Goal: Transaction & Acquisition: Purchase product/service

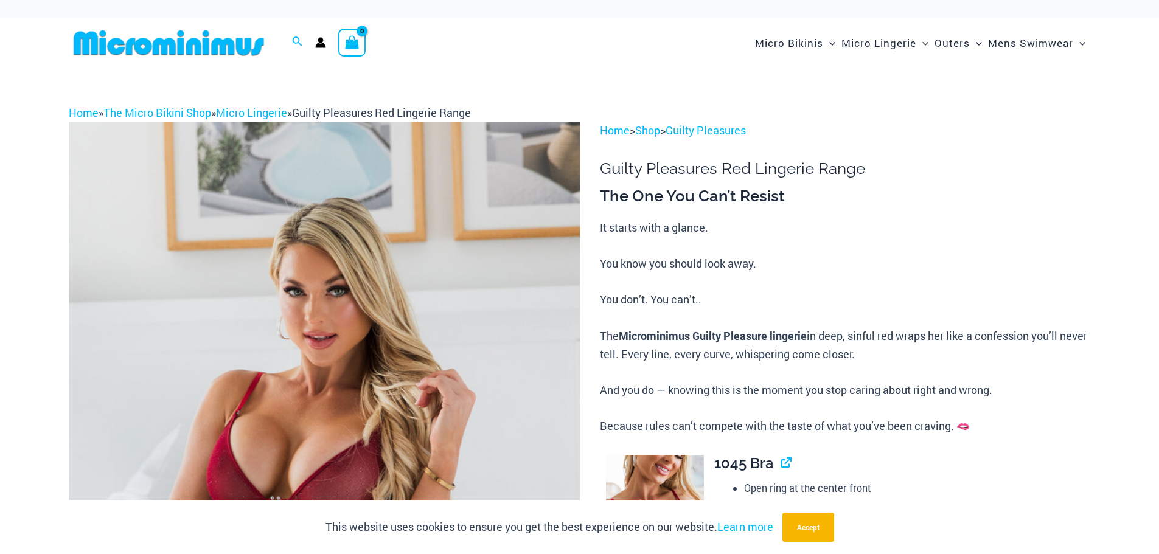
click at [545, 248] on img at bounding box center [324, 505] width 511 height 767
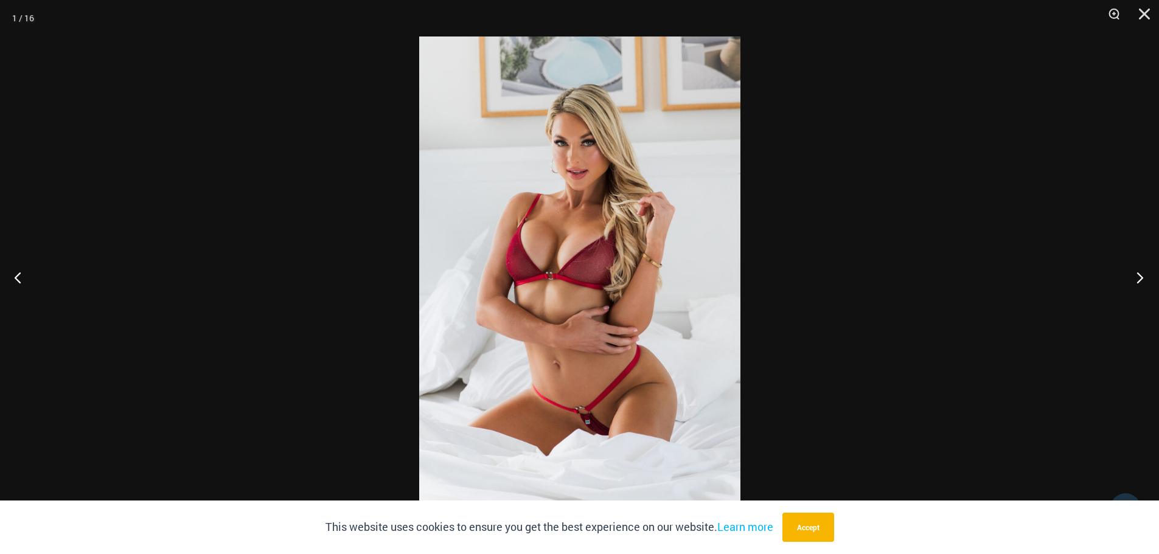
click at [1139, 275] on button "Next" at bounding box center [1137, 277] width 46 height 61
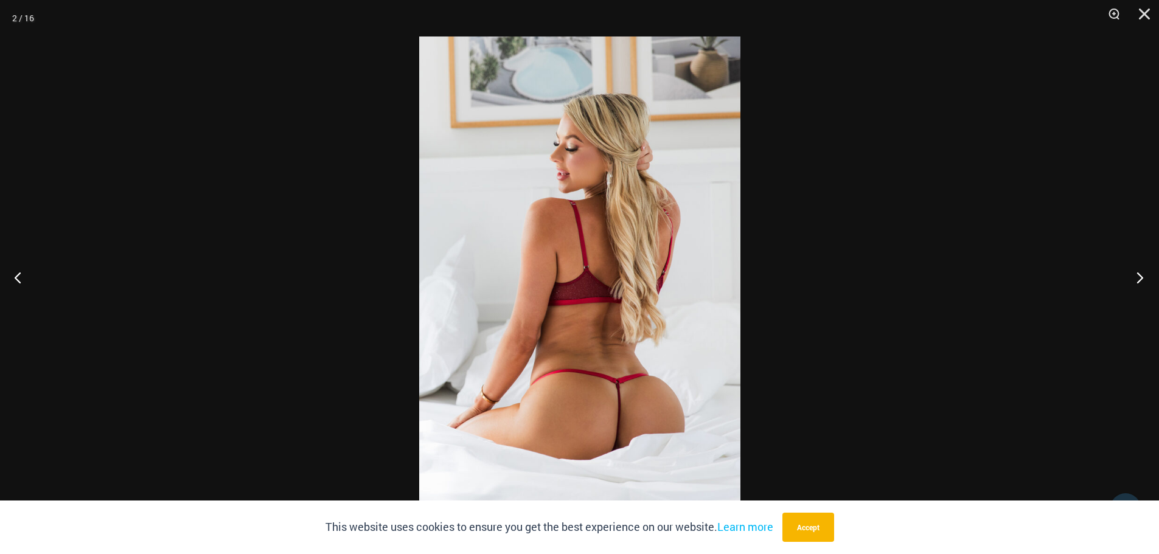
click at [1139, 275] on button "Next" at bounding box center [1137, 277] width 46 height 61
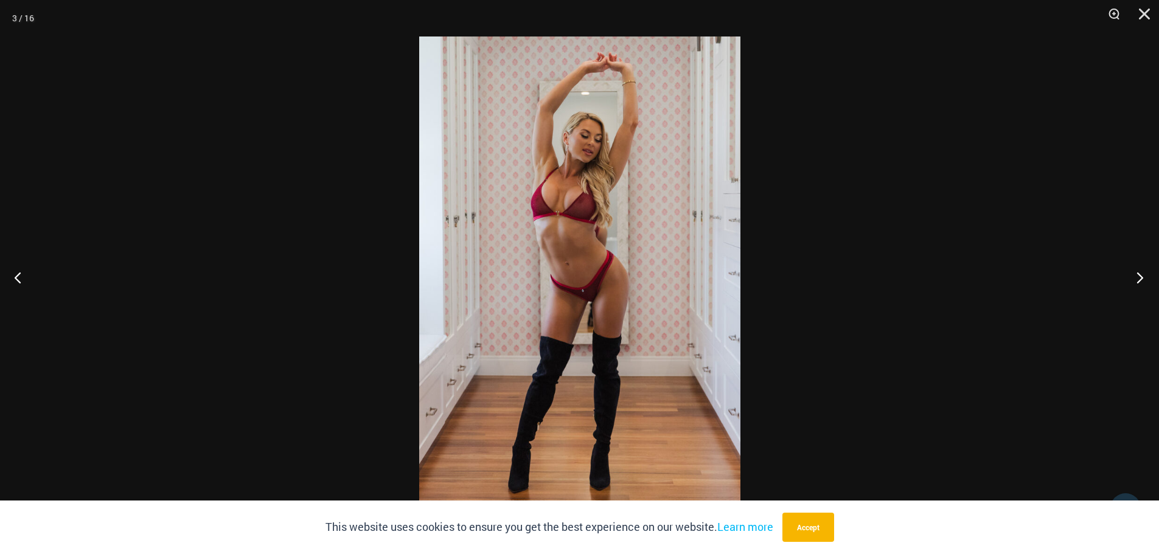
click at [1139, 275] on button "Next" at bounding box center [1137, 277] width 46 height 61
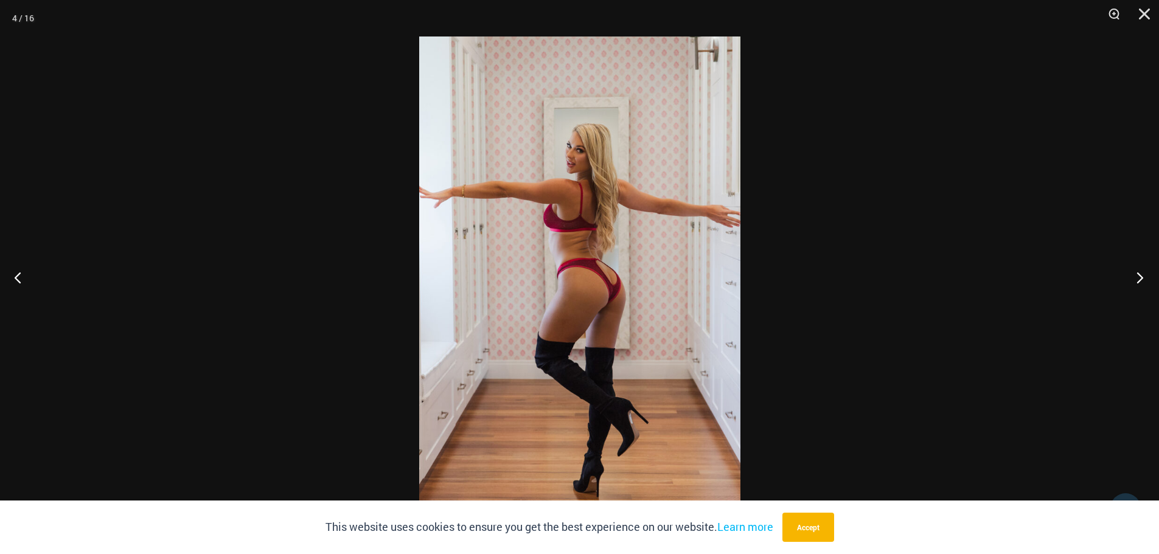
click at [1139, 275] on button "Next" at bounding box center [1137, 277] width 46 height 61
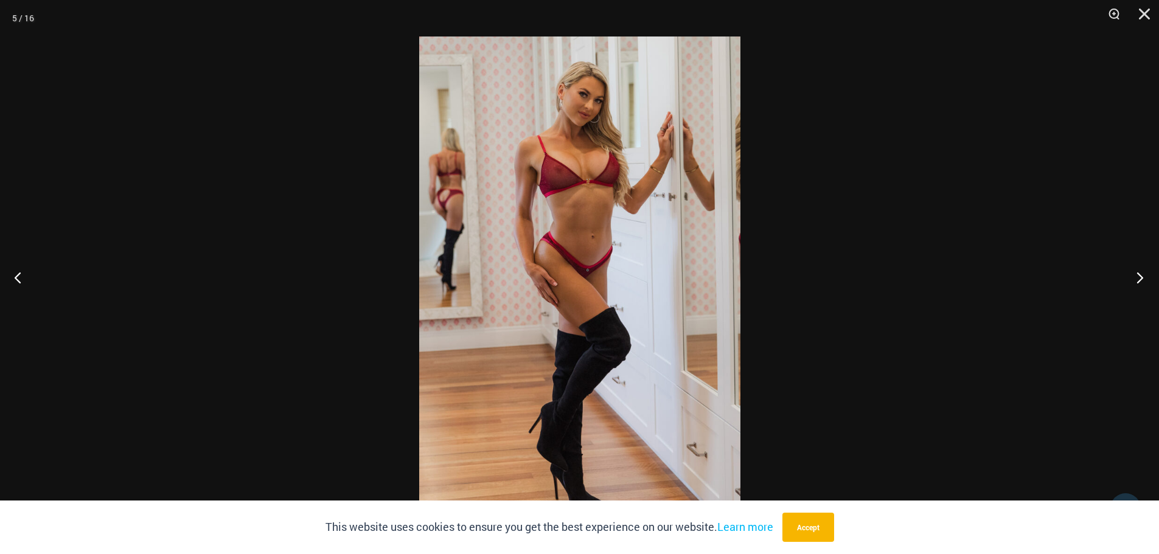
click at [1139, 275] on button "Next" at bounding box center [1137, 277] width 46 height 61
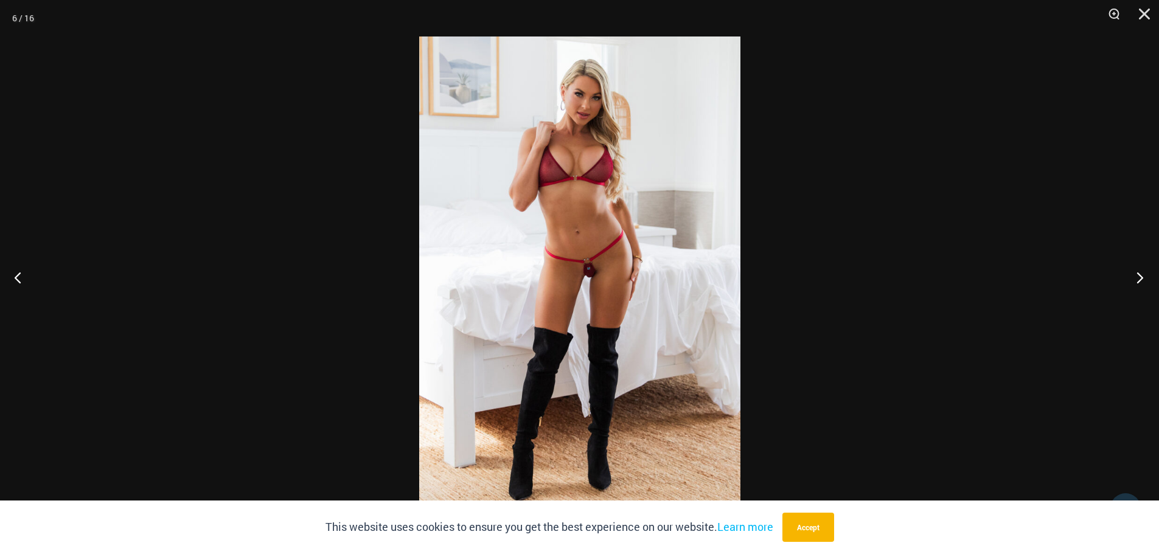
click at [1139, 275] on button "Next" at bounding box center [1137, 277] width 46 height 61
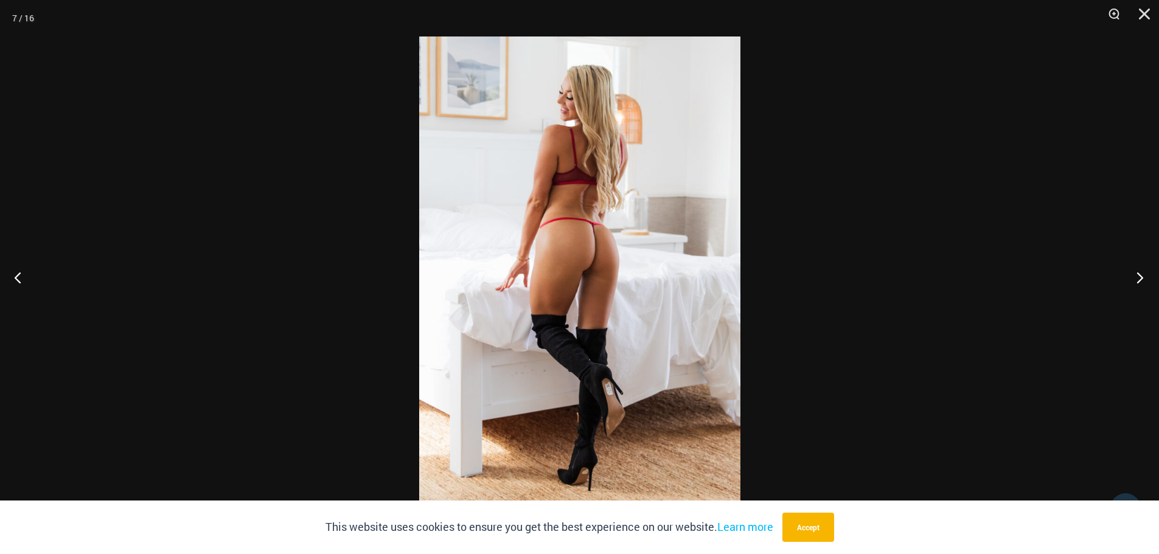
click at [1139, 275] on button "Next" at bounding box center [1137, 277] width 46 height 61
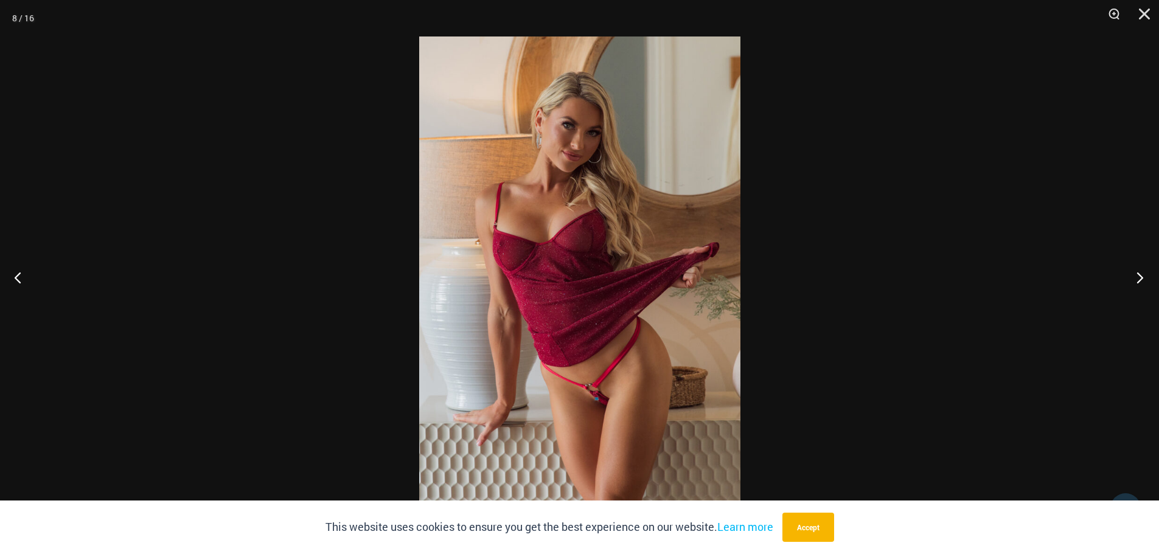
click at [1139, 275] on button "Next" at bounding box center [1137, 277] width 46 height 61
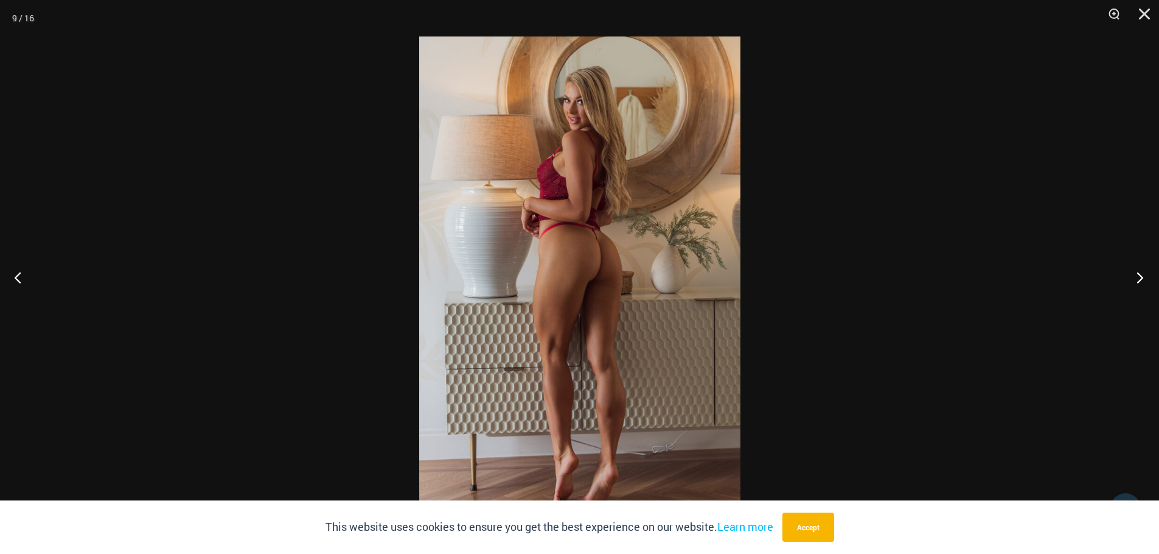
click at [1139, 275] on button "Next" at bounding box center [1137, 277] width 46 height 61
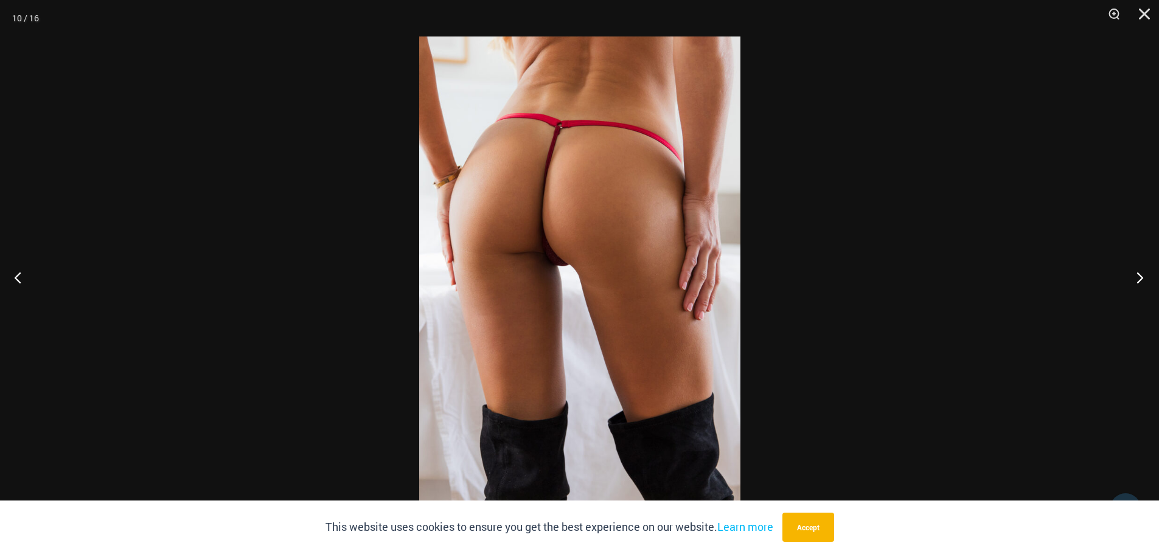
click at [1139, 275] on button "Next" at bounding box center [1137, 277] width 46 height 61
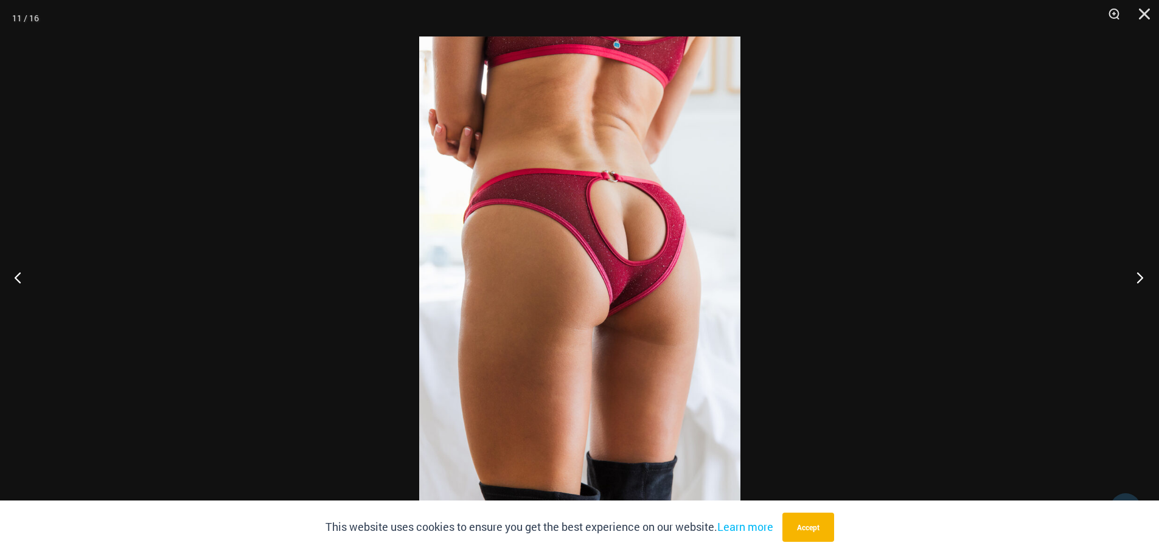
click at [1139, 275] on button "Next" at bounding box center [1137, 277] width 46 height 61
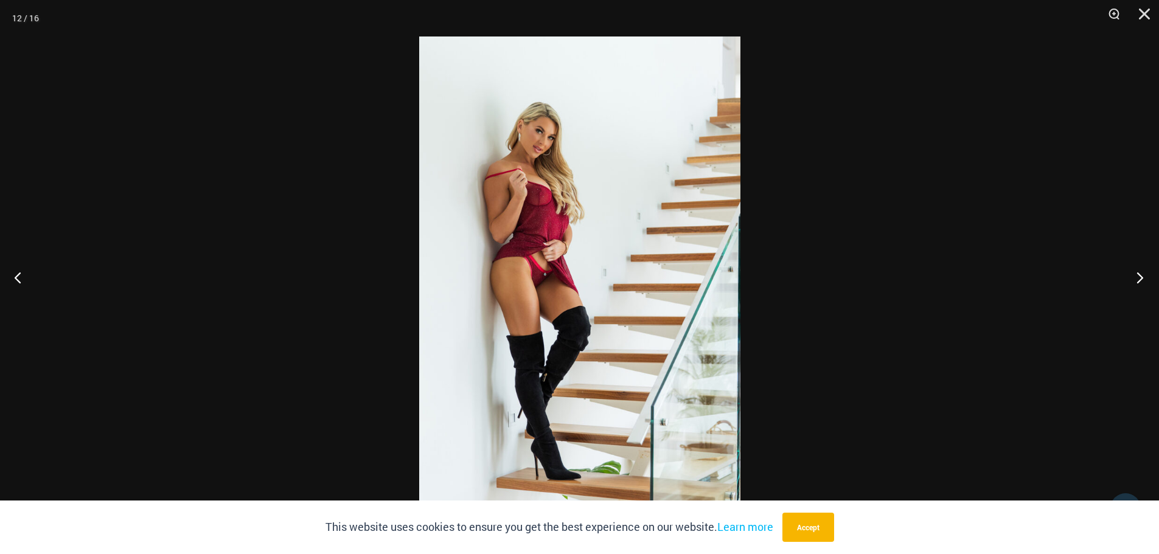
click at [1139, 275] on button "Next" at bounding box center [1137, 277] width 46 height 61
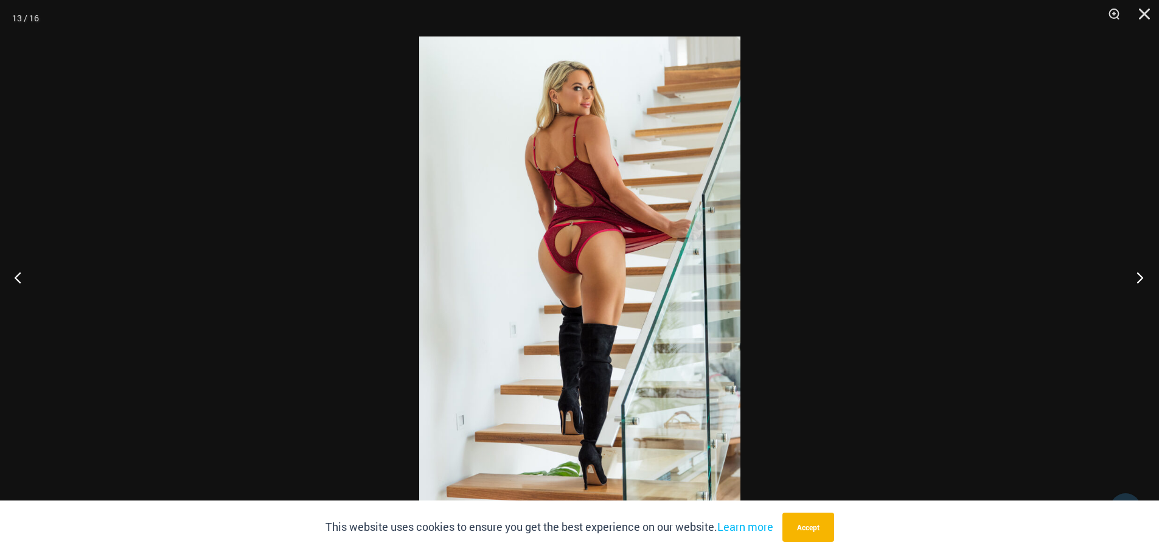
click at [1139, 275] on button "Next" at bounding box center [1137, 277] width 46 height 61
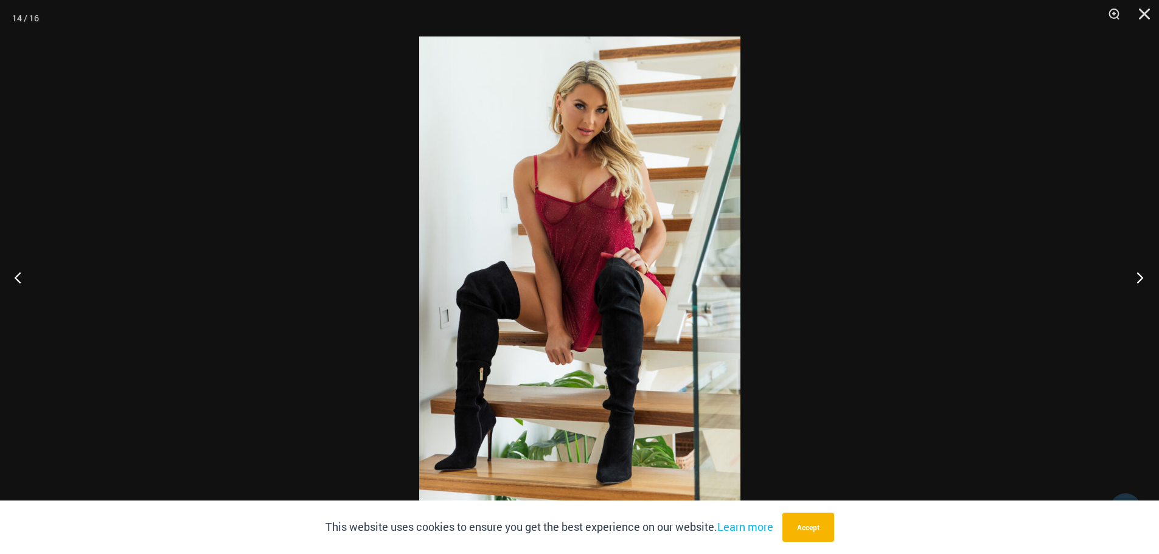
click at [1139, 275] on button "Next" at bounding box center [1137, 277] width 46 height 61
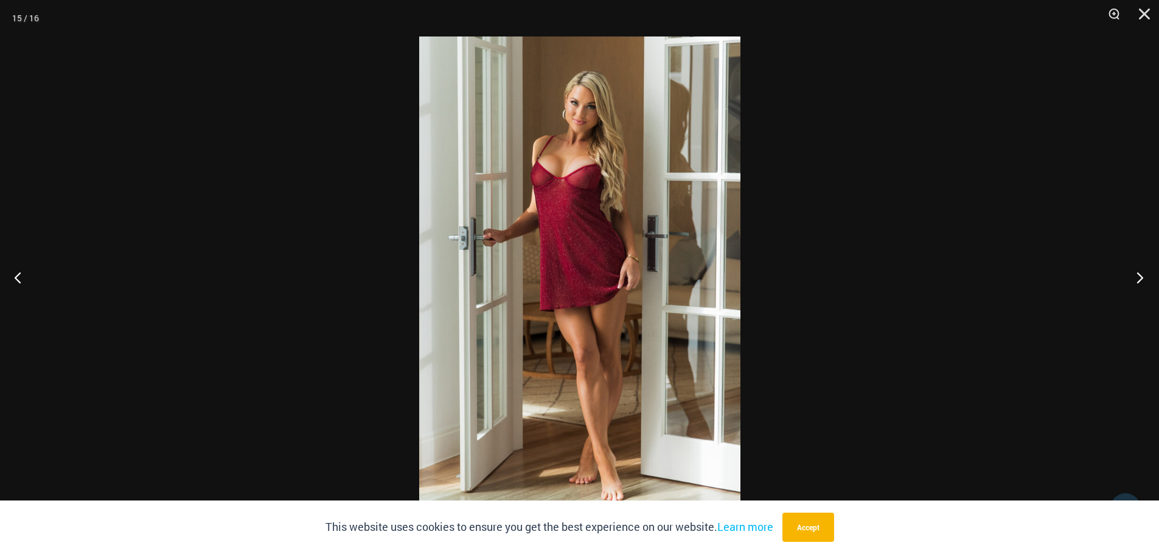
click at [1139, 275] on button "Next" at bounding box center [1137, 277] width 46 height 61
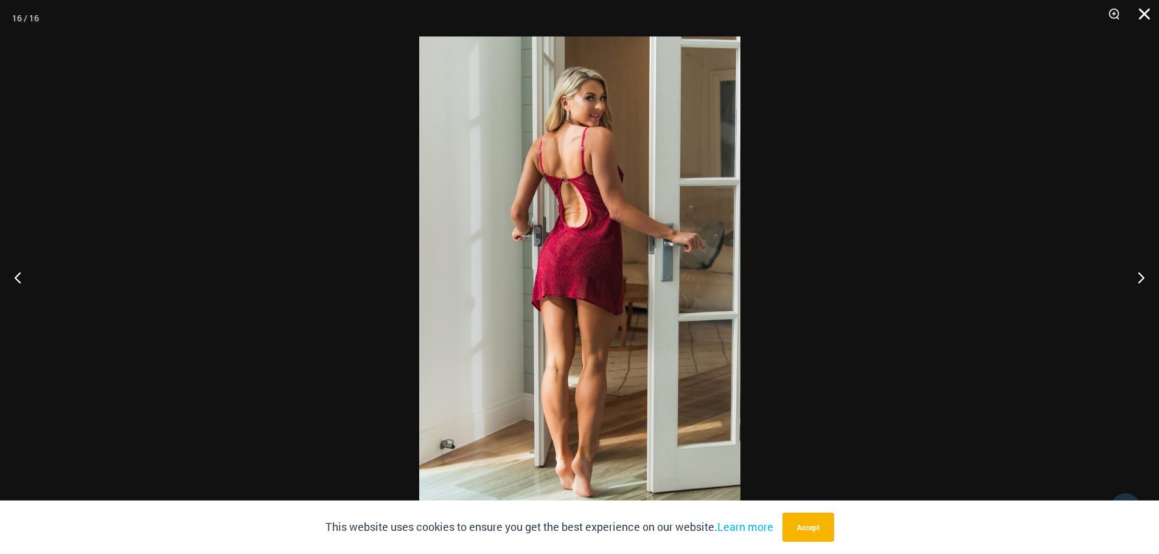
click at [1145, 15] on button "Close" at bounding box center [1140, 18] width 30 height 37
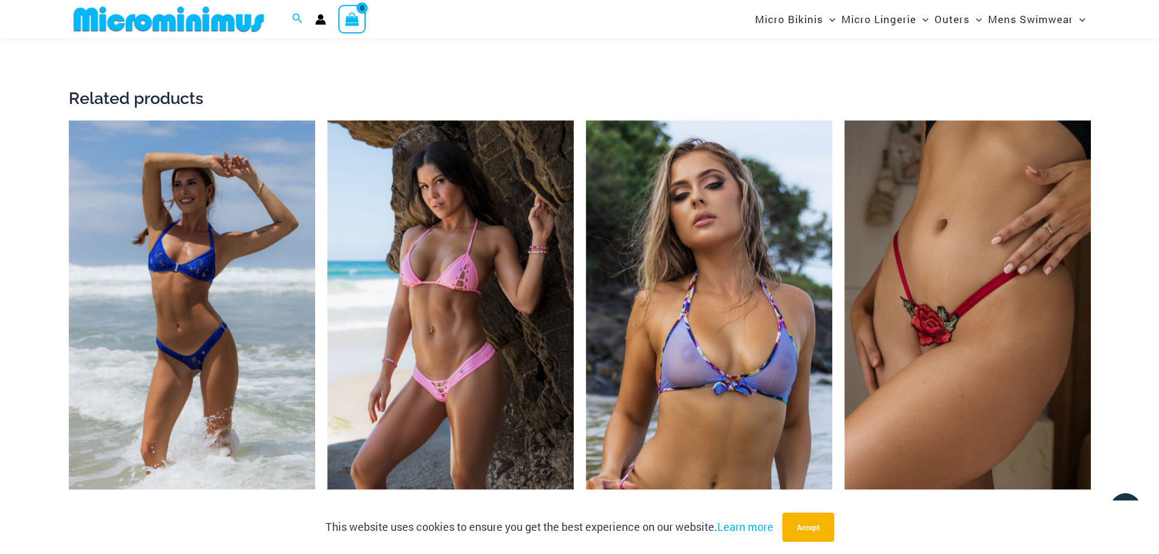
scroll to position [2607, 0]
